Goal: Information Seeking & Learning: Learn about a topic

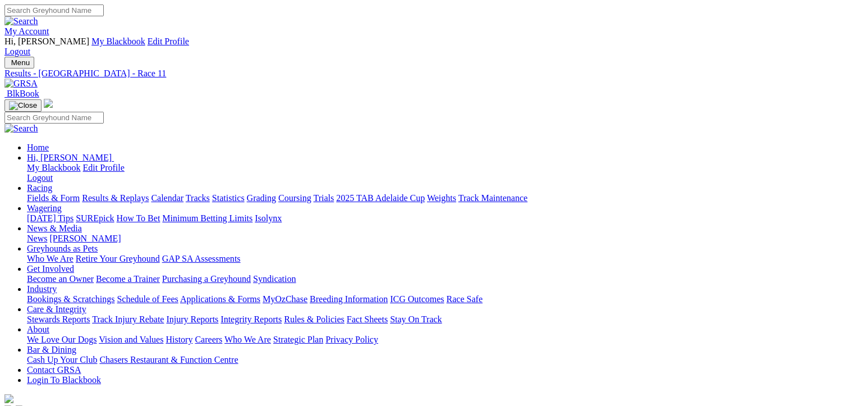
click at [145, 193] on link "Results & Replays" at bounding box center [115, 198] width 67 height 10
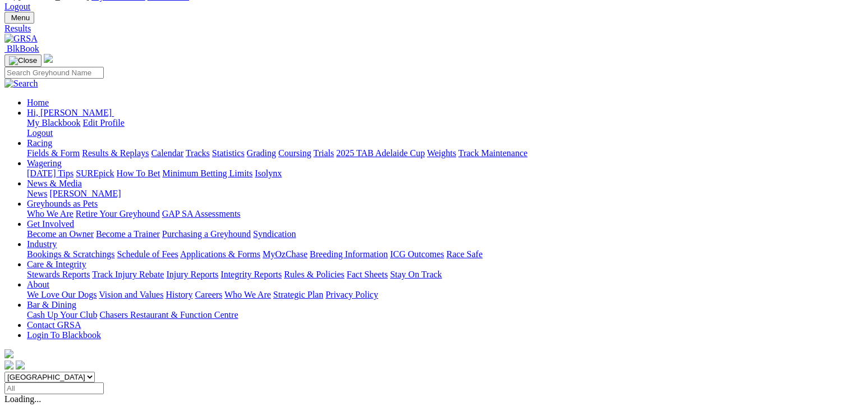
scroll to position [112, 0]
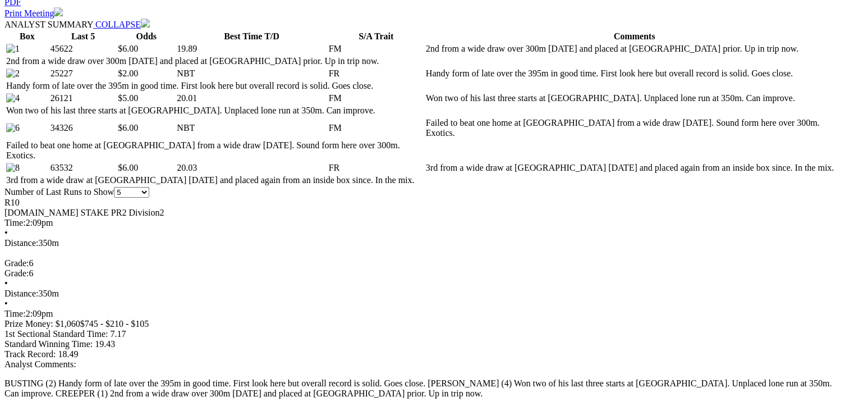
scroll to position [674, 0]
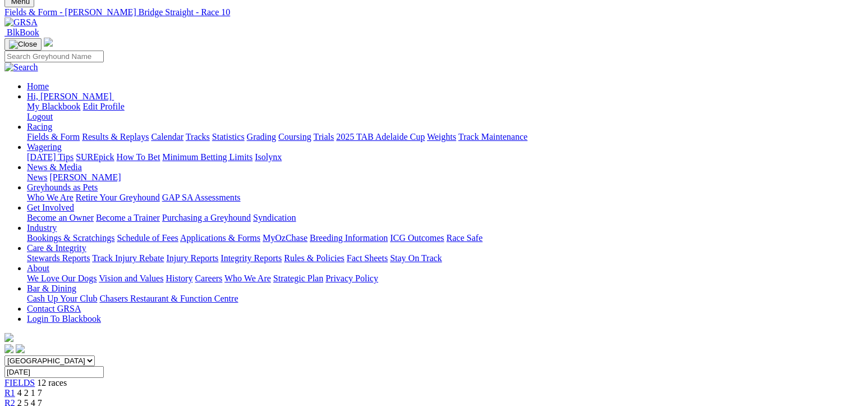
scroll to position [56, 0]
